Goal: Information Seeking & Learning: Understand process/instructions

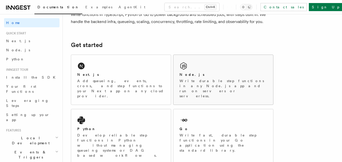
click at [192, 70] on div "Node.js Write durable step functions in any Node.js app and run on servers or s…" at bounding box center [223, 80] width 100 height 50
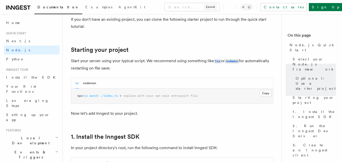
scroll to position [228, 0]
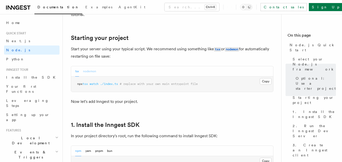
click at [89, 73] on button "nodemon" at bounding box center [89, 71] width 13 height 10
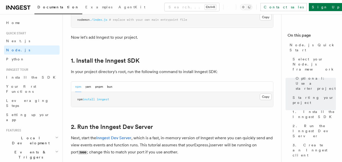
scroll to position [304, 0]
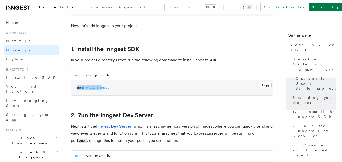
drag, startPoint x: 77, startPoint y: 88, endPoint x: 106, endPoint y: 89, distance: 29.6
click at [105, 89] on pre "npm install inngest" at bounding box center [172, 87] width 202 height 15
click at [231, 94] on pre "npm install inngest" at bounding box center [172, 87] width 202 height 15
click at [265, 86] on button "Copy Copied" at bounding box center [266, 85] width 12 height 7
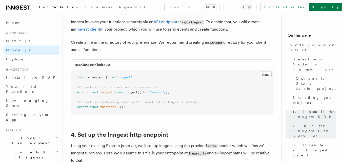
scroll to position [683, 0]
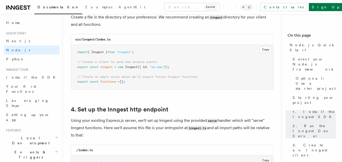
click at [145, 53] on pre "import { Inngest } from "inngest" ; // Create a client to send and receive even…" at bounding box center [172, 67] width 202 height 45
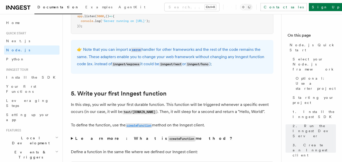
scroll to position [885, 0]
